Goal: Task Accomplishment & Management: Manage account settings

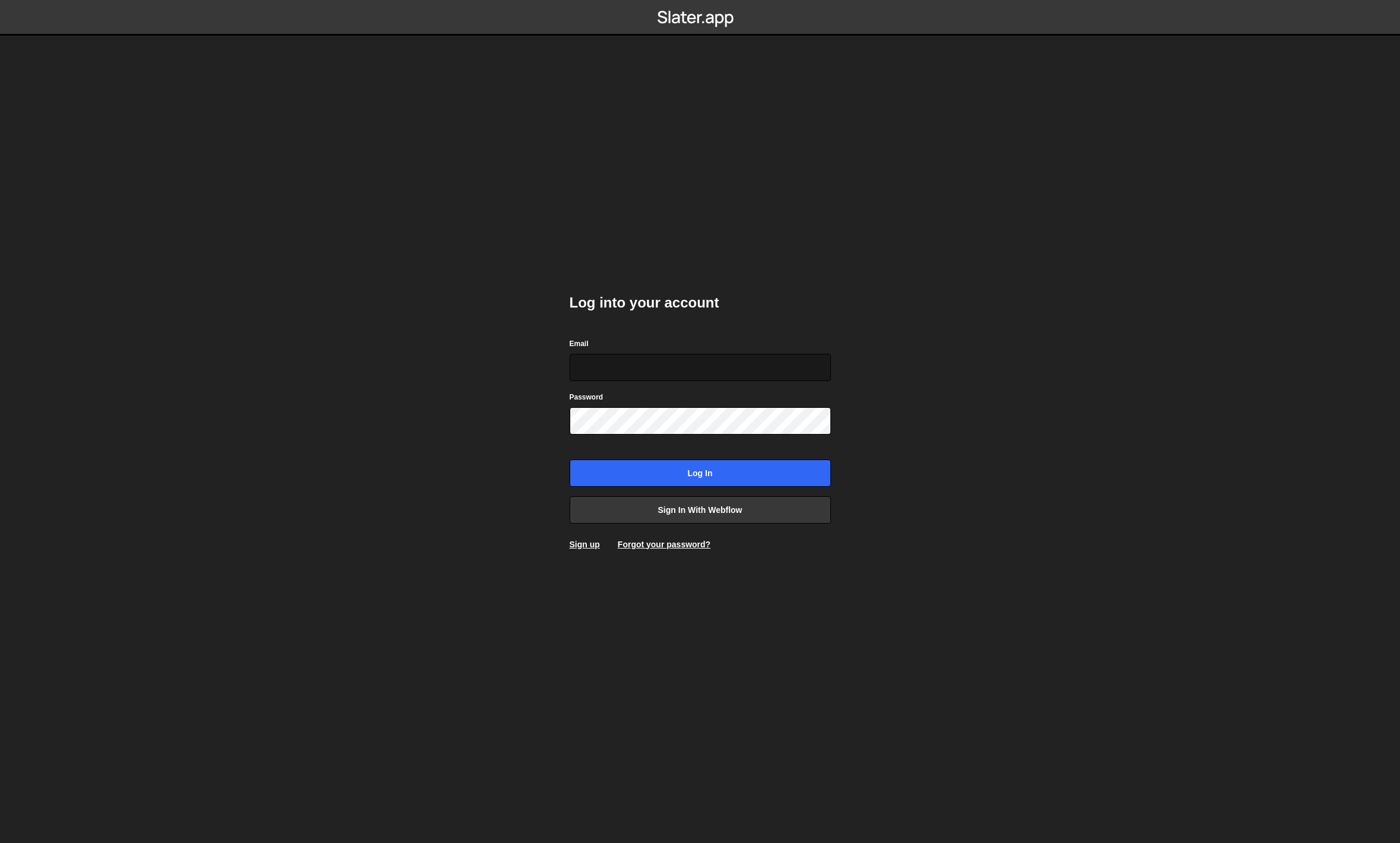
click at [671, 374] on input "Email" at bounding box center [700, 367] width 261 height 28
click at [670, 365] on input "Email" at bounding box center [700, 367] width 261 height 28
click at [700, 0] on com-1password-button at bounding box center [700, 0] width 0 height 0
type input "emmett@onrampdata.com"
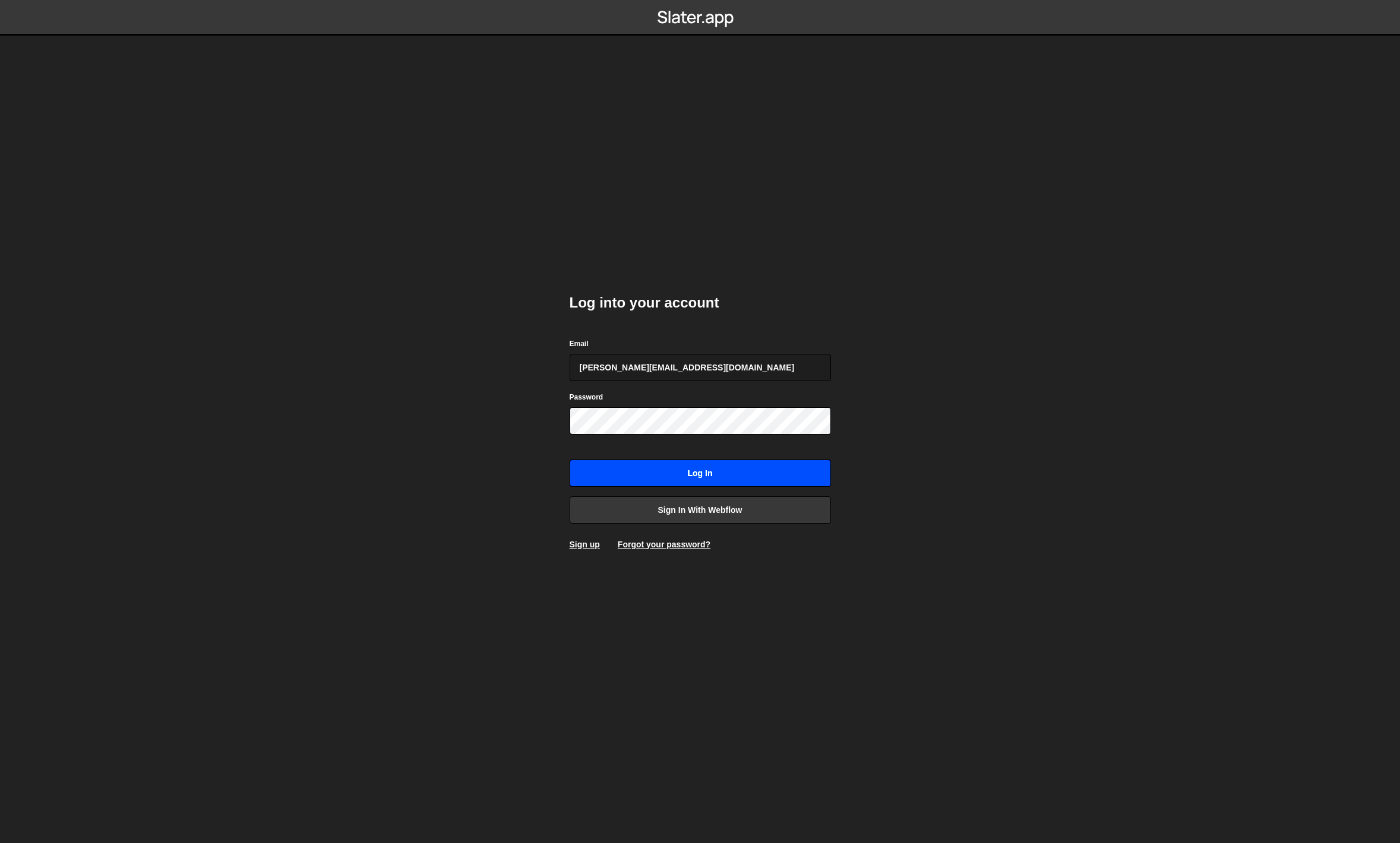
click at [739, 476] on input "Log in" at bounding box center [700, 473] width 261 height 28
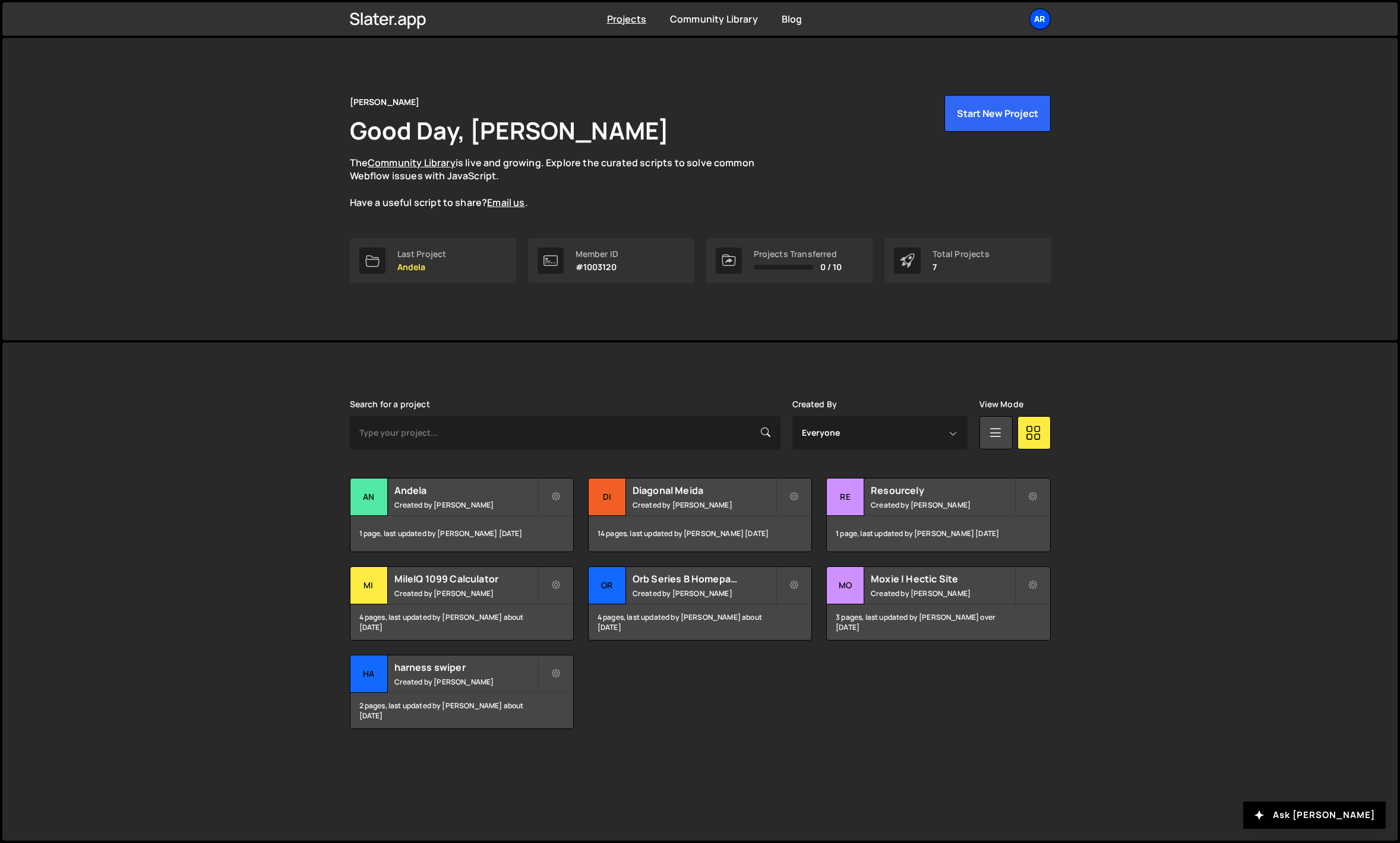
click at [1040, 26] on div "Ar" at bounding box center [1040, 19] width 22 height 22
click at [942, 130] on link "Billing" at bounding box center [976, 132] width 147 height 21
click at [390, 13] on icon at bounding box center [388, 19] width 77 height 20
